Goal: Navigation & Orientation: Find specific page/section

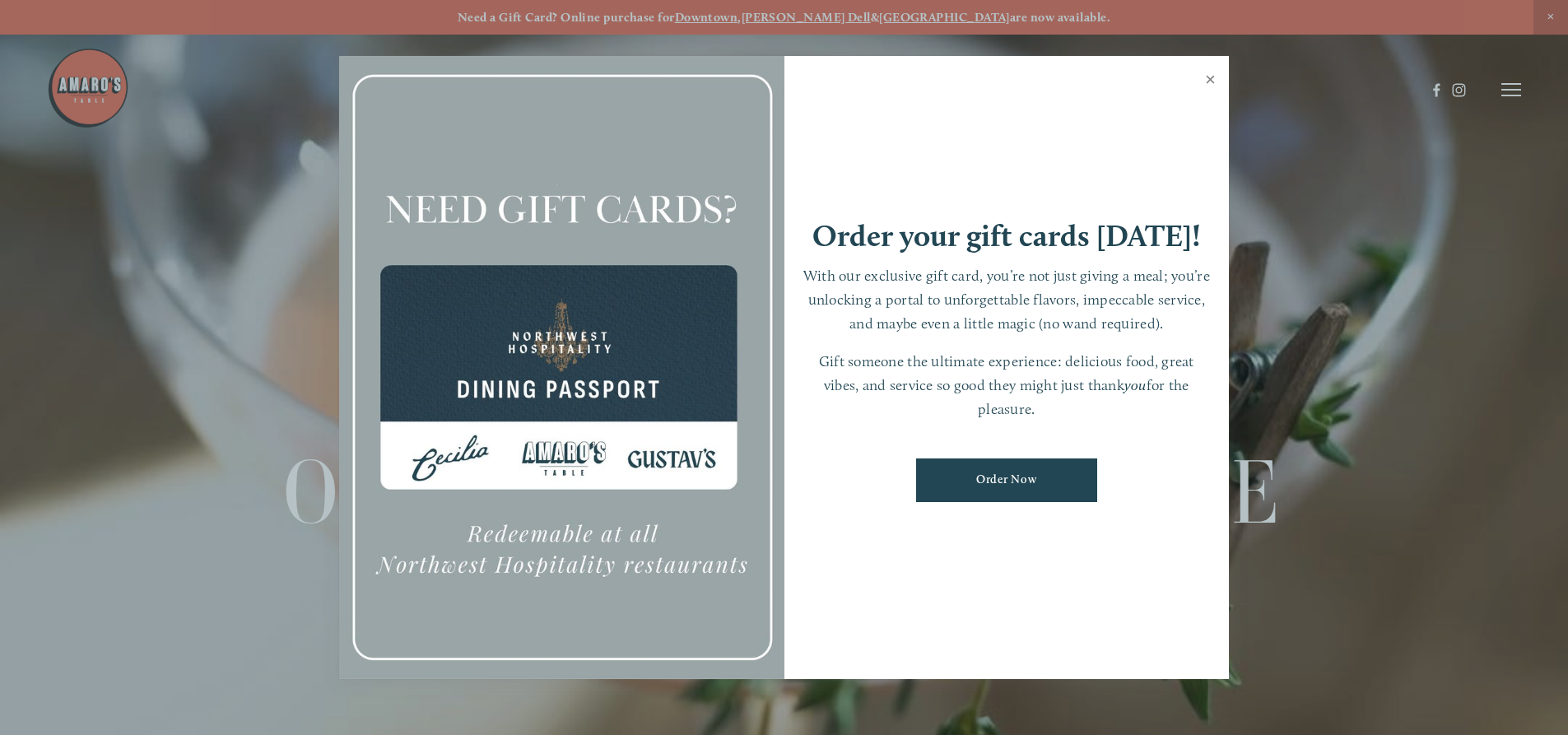
click at [1208, 80] on link "Close" at bounding box center [1210, 82] width 32 height 46
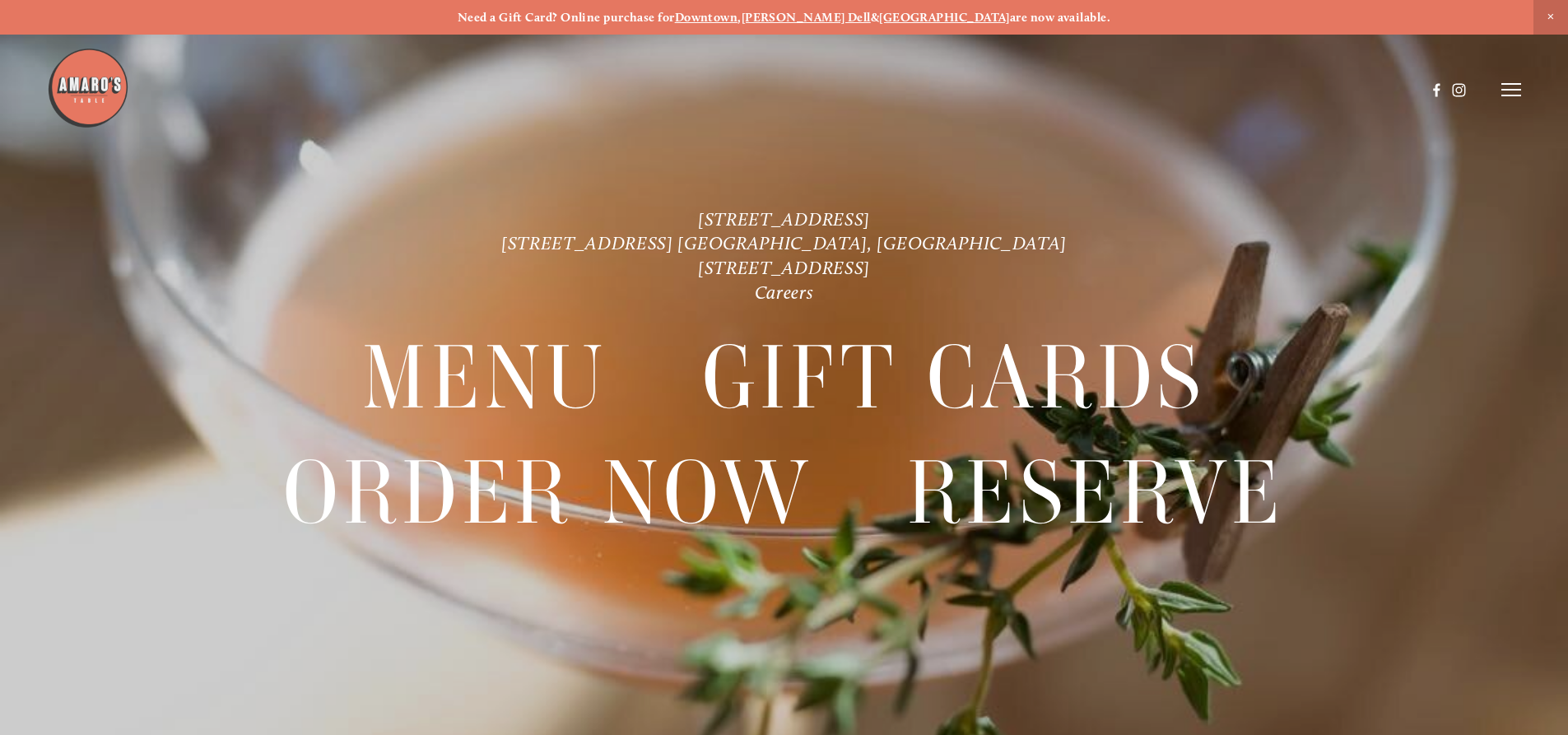
click at [76, 92] on img at bounding box center [88, 88] width 83 height 83
click at [1503, 90] on line at bounding box center [1511, 90] width 20 height 0
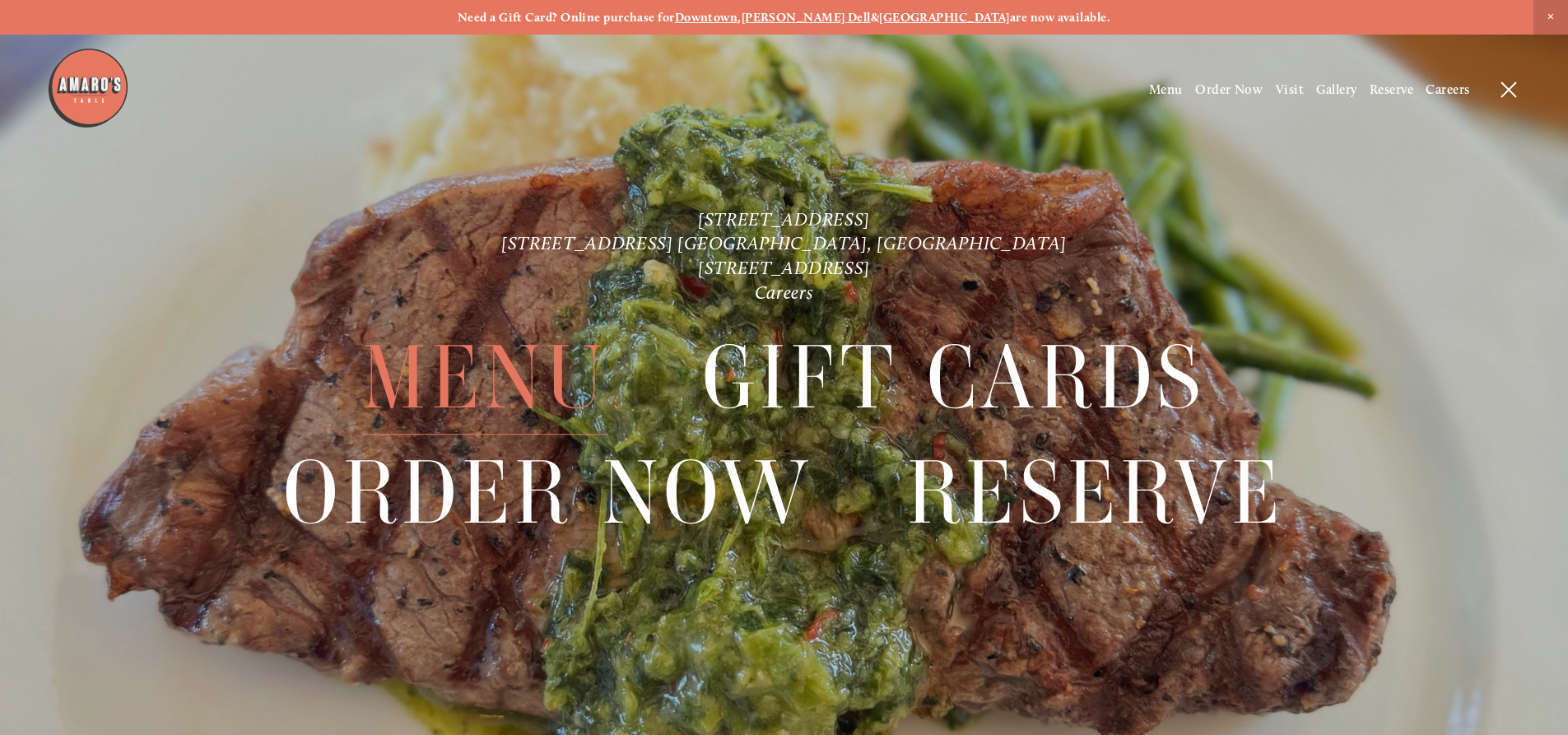
click at [454, 379] on span "Menu" at bounding box center [484, 378] width 245 height 113
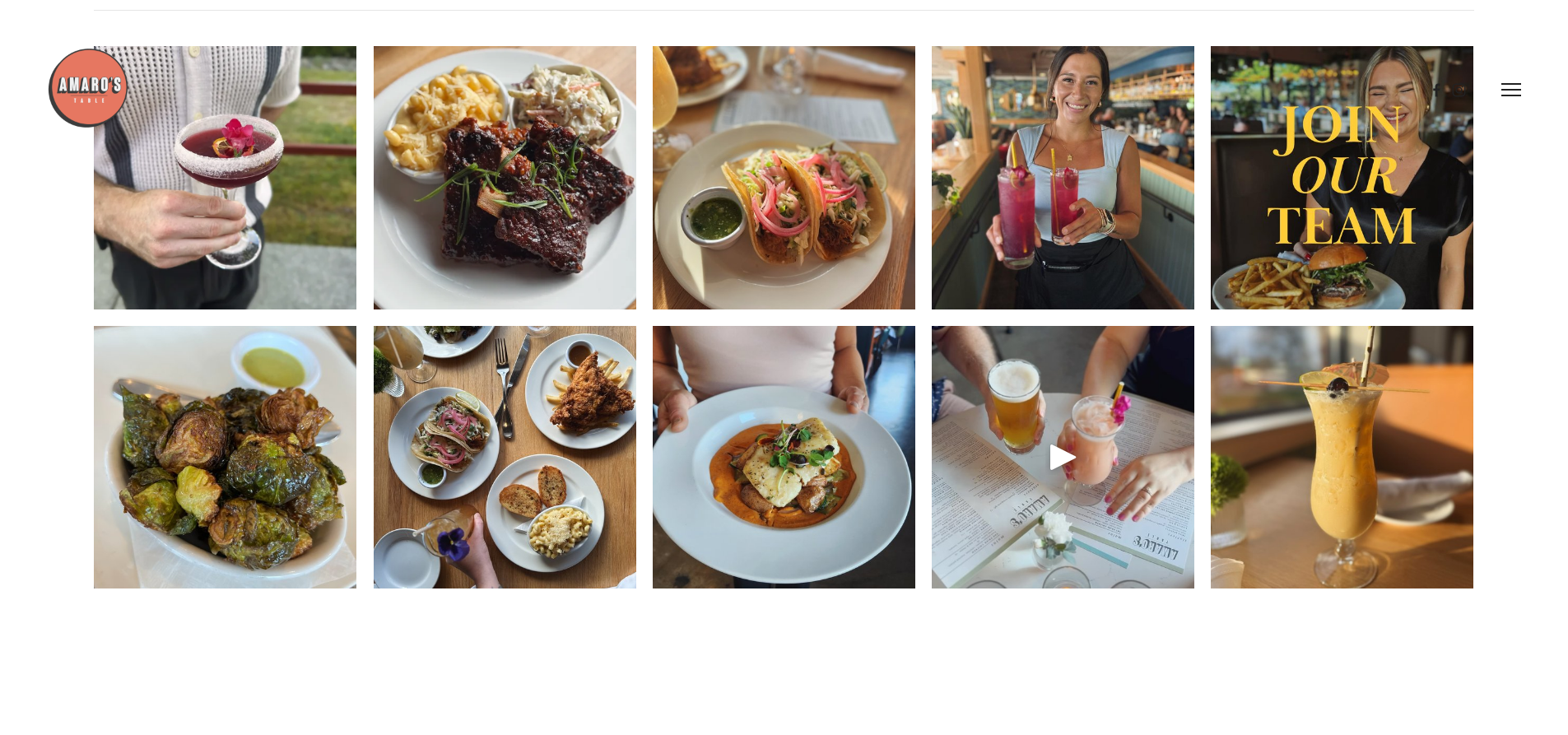
scroll to position [2222, 0]
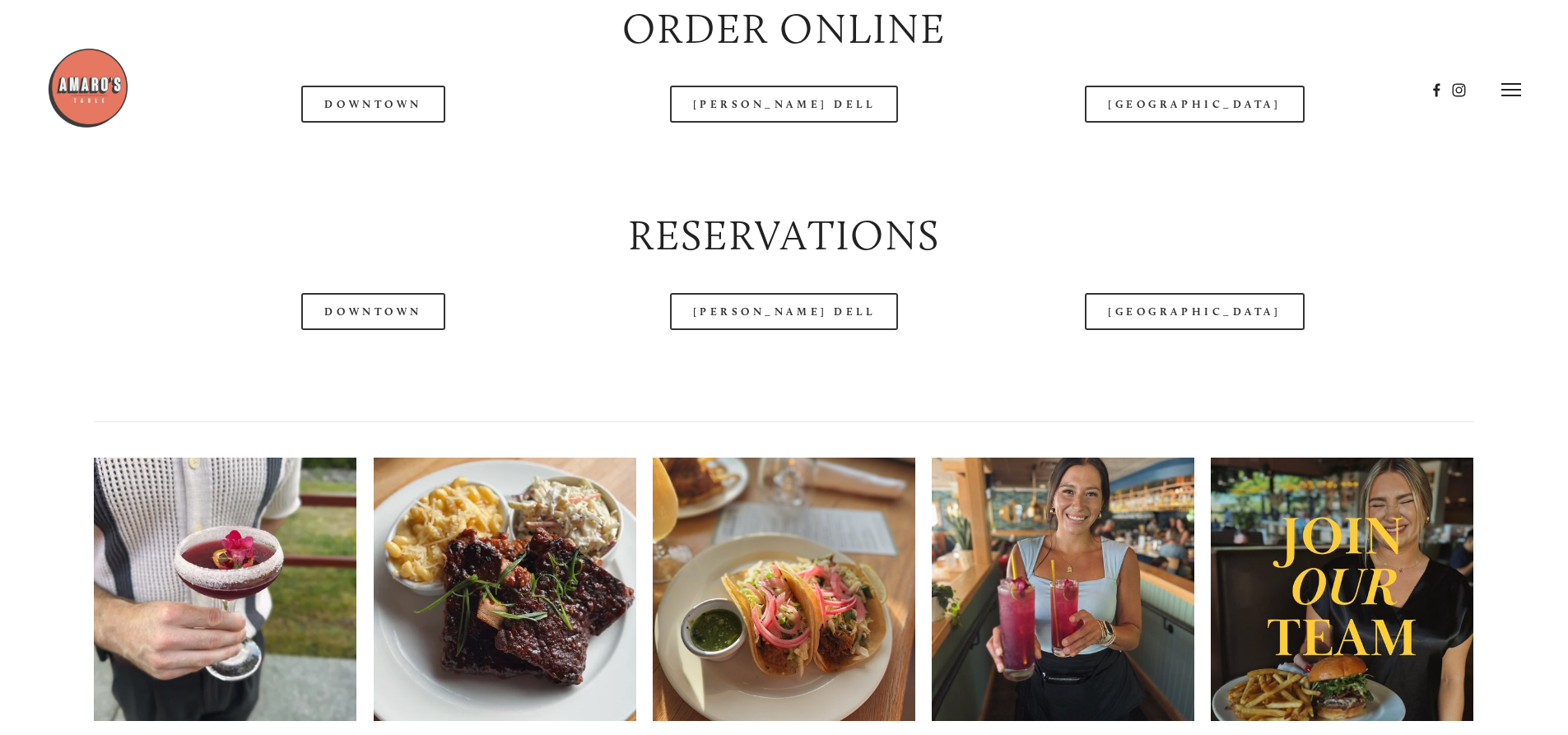
drag, startPoint x: 834, startPoint y: 149, endPoint x: 819, endPoint y: 157, distance: 17.0
click at [834, 149] on header "Menu Order Now Visit Gallery 0" at bounding box center [784, 89] width 1474 height 179
click at [809, 159] on header "Menu Order Now Visit Gallery 0" at bounding box center [784, 89] width 1474 height 179
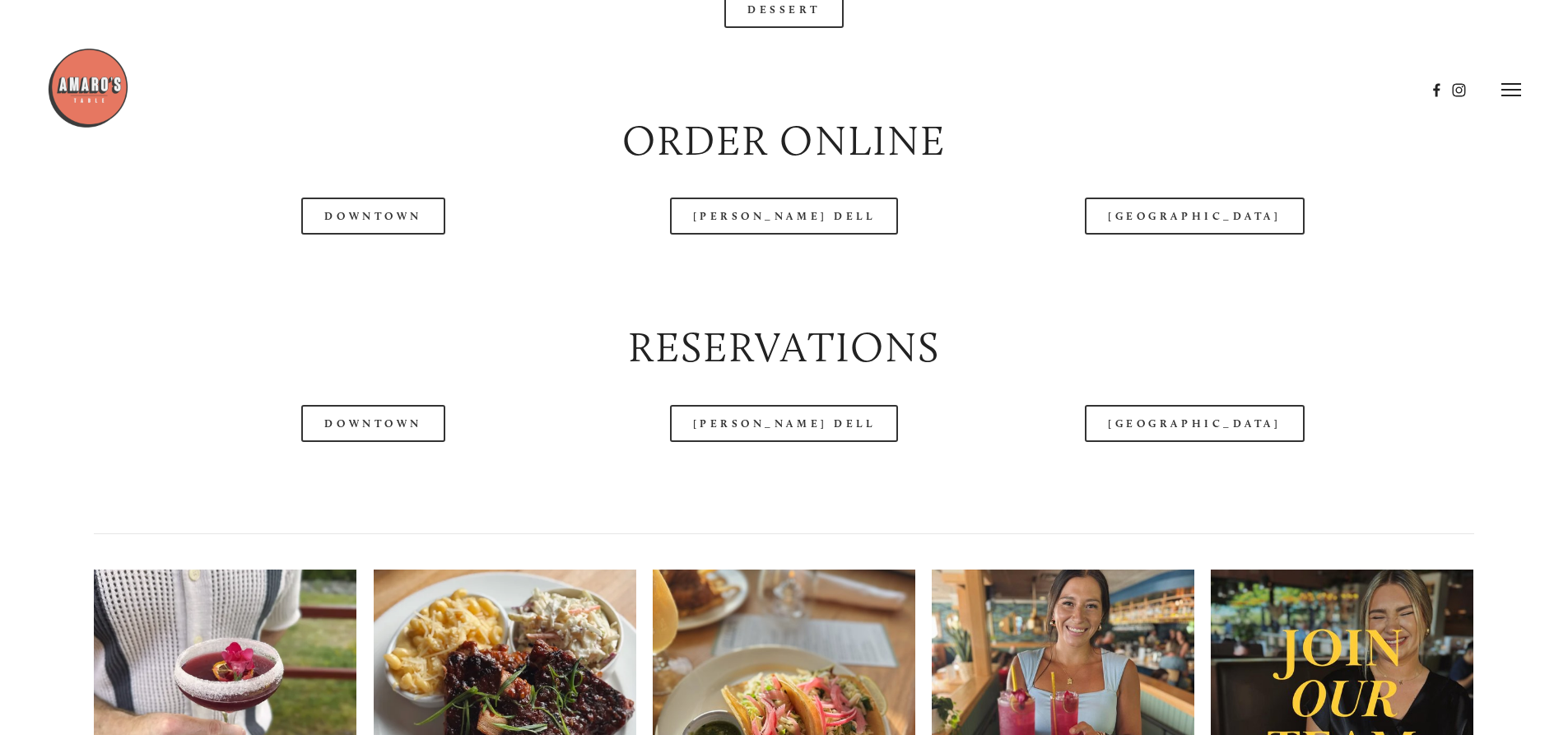
scroll to position [1810, 0]
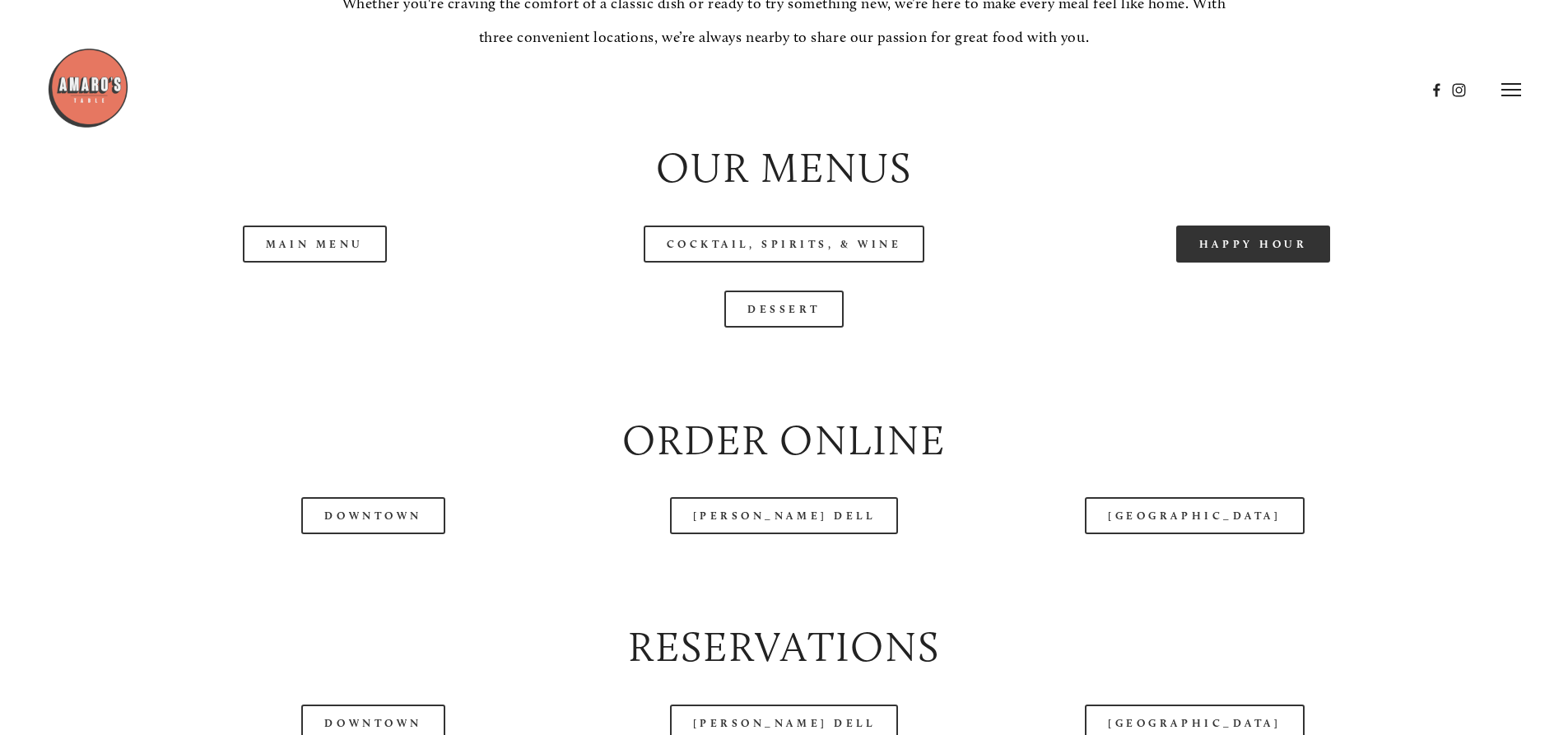
click at [1288, 263] on link "Happy Hour" at bounding box center [1253, 244] width 154 height 37
